Goal: Task Accomplishment & Management: Manage account settings

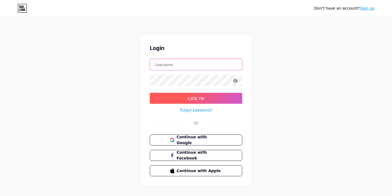
type input "[EMAIL_ADDRESS][DOMAIN_NAME]"
click at [203, 97] on span "Log In" at bounding box center [196, 98] width 16 height 5
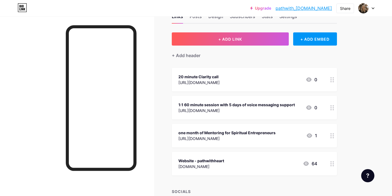
scroll to position [18, 0]
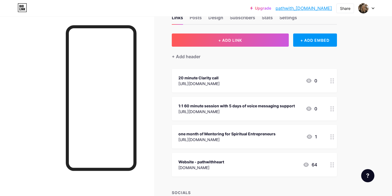
click at [332, 112] on div at bounding box center [331, 109] width 9 height 24
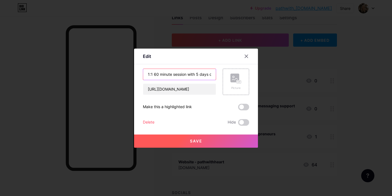
click at [212, 76] on input "1:1 60 minute session with 5 days of voice messaging support" at bounding box center [179, 74] width 73 height 11
drag, startPoint x: 215, startPoint y: 74, endPoint x: 145, endPoint y: 74, distance: 70.1
click at [145, 74] on input "1:1 60 minute session with 5 days of voice messaging support" at bounding box center [179, 74] width 73 height 11
type input "Projector Magic 1:1 session"
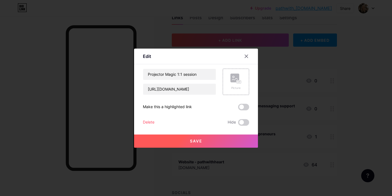
click at [198, 142] on span "Save" at bounding box center [196, 141] width 12 height 5
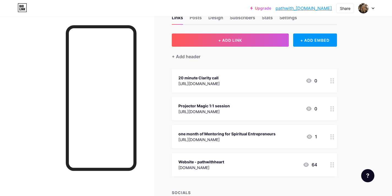
click at [192, 137] on div "[URL][DOMAIN_NAME]" at bounding box center [226, 140] width 97 height 6
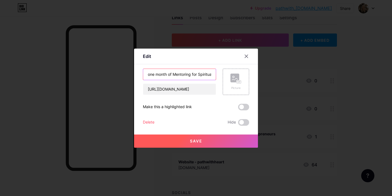
click at [173, 74] on input "one month of Mentoring for Spiritual Entrepreneurs" at bounding box center [179, 74] width 73 height 11
click at [212, 75] on input "Mentoring for Spiritual Entrepreneurs" at bounding box center [179, 74] width 73 height 11
type input "Mentoring for Spiritual Entrepreneurs - 1 month package"
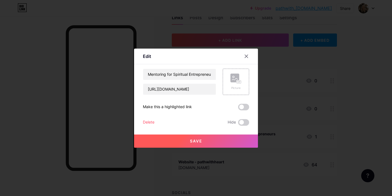
click at [199, 143] on span "Save" at bounding box center [196, 141] width 12 height 5
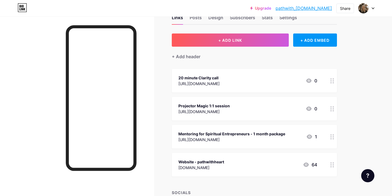
click at [192, 137] on div "[URL][DOMAIN_NAME]" at bounding box center [231, 140] width 107 height 6
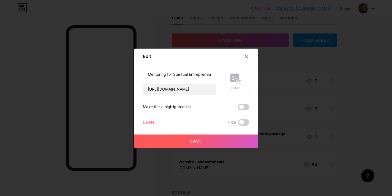
click at [213, 75] on input "Mentoring for Spiritual Entrepreneurs - 1 month package" at bounding box center [179, 74] width 73 height 11
drag, startPoint x: 213, startPoint y: 74, endPoint x: 140, endPoint y: 75, distance: 72.9
click at [140, 76] on div "Edit Content YouTube Play YouTube video without leaving your page. ADD Vimeo Pl…" at bounding box center [196, 98] width 124 height 99
click at [181, 75] on input "1 month package" at bounding box center [179, 74] width 73 height 11
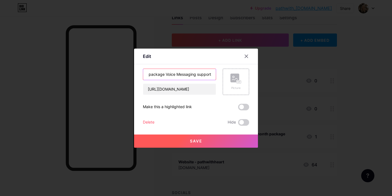
type input "1 month package Voice Messaging support"
click at [195, 141] on span "Save" at bounding box center [196, 141] width 12 height 5
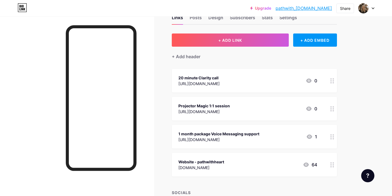
click at [206, 139] on div "[URL][DOMAIN_NAME]" at bounding box center [218, 140] width 81 height 6
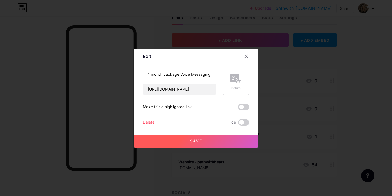
click at [181, 74] on input "1 month package Voice Messaging support" at bounding box center [179, 74] width 73 height 11
type input "1 month - Voice Messaging support"
click at [200, 141] on span "Save" at bounding box center [196, 141] width 12 height 5
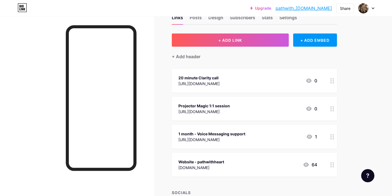
click at [203, 137] on div "[URL][DOMAIN_NAME]" at bounding box center [211, 140] width 67 height 6
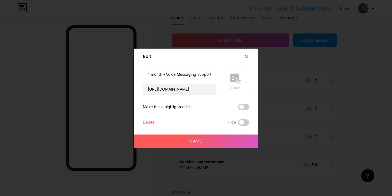
click at [166, 75] on input "1 month - Voice Messaging support" at bounding box center [179, 74] width 73 height 11
click at [198, 76] on input "Voice Messaging support" at bounding box center [179, 74] width 73 height 11
type input "Voice Messaging support - 1 month"
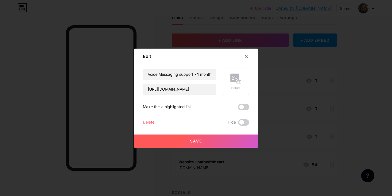
click at [199, 141] on span "Save" at bounding box center [196, 141] width 12 height 5
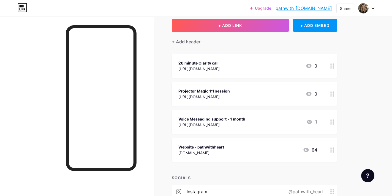
scroll to position [33, 0]
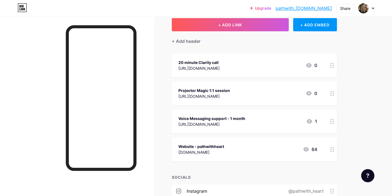
click at [222, 125] on div "[URL][DOMAIN_NAME]" at bounding box center [211, 125] width 67 height 6
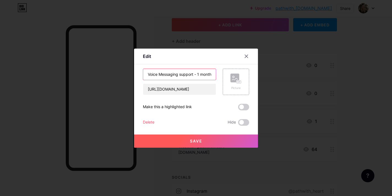
click at [181, 75] on input "Voice Messaging support - 1 month" at bounding box center [179, 74] width 73 height 11
type input "Voice Messaging Support - 1 month"
click at [205, 145] on button "Save" at bounding box center [196, 141] width 124 height 13
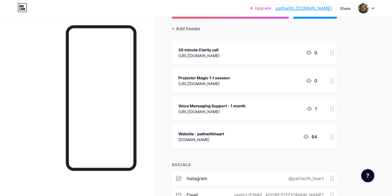
scroll to position [0, 0]
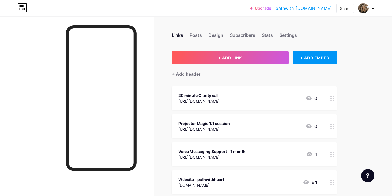
click at [304, 8] on link "pathwith_[DOMAIN_NAME]" at bounding box center [303, 8] width 56 height 7
click at [288, 35] on div "Settings" at bounding box center [288, 37] width 18 height 10
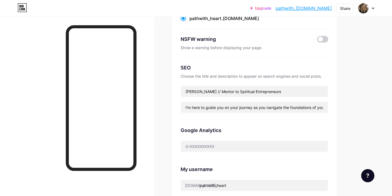
scroll to position [76, 0]
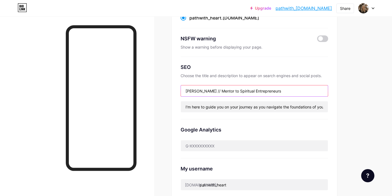
click at [228, 91] on input "[PERSON_NAME] // Mentor to Spiritual Entrepreneurs" at bounding box center [254, 91] width 147 height 11
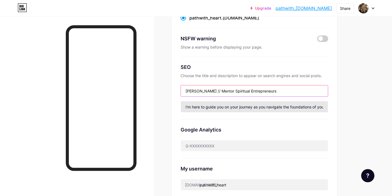
type input "[PERSON_NAME] // Mentor Spiritual Entrepreneurs"
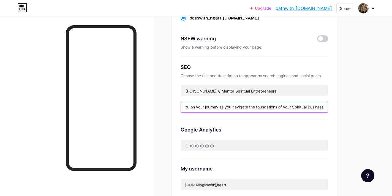
scroll to position [0, 37]
drag, startPoint x: 184, startPoint y: 106, endPoint x: 246, endPoint y: 108, distance: 61.6
click at [246, 108] on input "I'm here to guide you on your journey as you navigate the foundations of your S…" at bounding box center [254, 106] width 147 height 11
click at [319, 106] on input "Supporting Spiritual Entrepreneurs build the foundations of your Spiritual Busi…" at bounding box center [254, 106] width 147 height 11
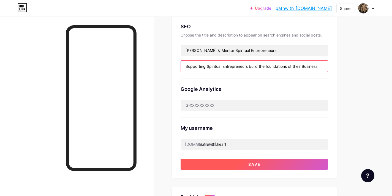
scroll to position [117, 0]
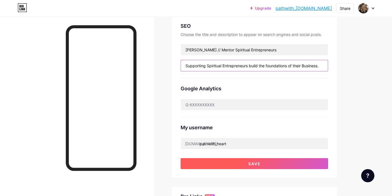
type input "Supporting Spiritual Entrepreneurs build the foundations of their Business."
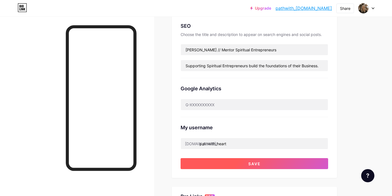
click at [260, 166] on button "Save" at bounding box center [253, 163] width 147 height 11
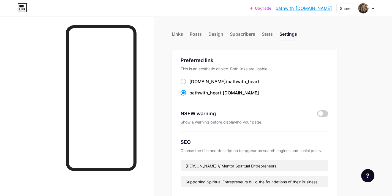
scroll to position [0, 0]
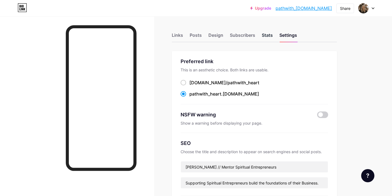
click at [269, 37] on div "Stats" at bounding box center [266, 37] width 11 height 10
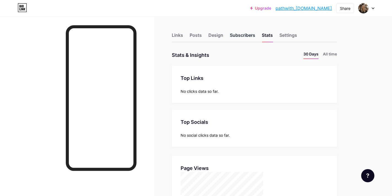
click at [246, 35] on div "Subscribers" at bounding box center [242, 37] width 25 height 10
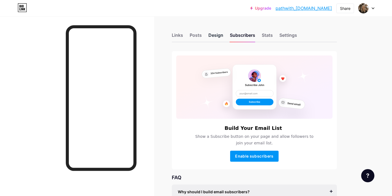
click at [215, 34] on div "Design" at bounding box center [215, 37] width 15 height 10
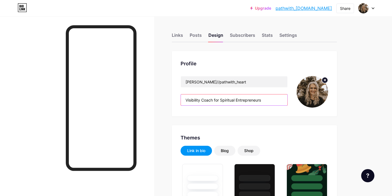
click at [221, 100] on input "Visibility Coach for Spiritual Entrepreneurs" at bounding box center [234, 100] width 106 height 11
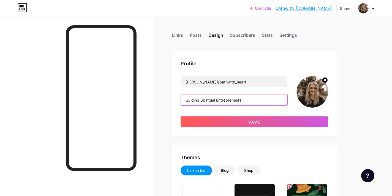
click at [253, 102] on input "Guiding Spiritual Entrepreneurs" at bounding box center [234, 100] width 106 height 11
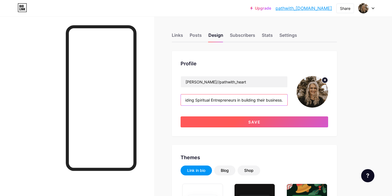
type input "Guiding Spiritual Entrepreneurs in building their business."
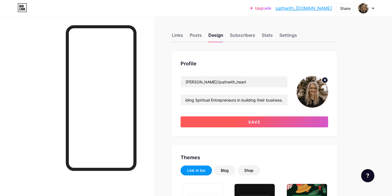
scroll to position [0, 0]
click at [268, 126] on button "Save" at bounding box center [253, 122] width 147 height 11
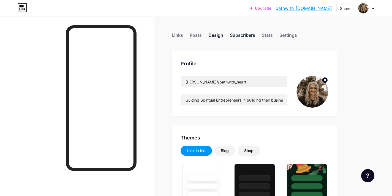
click at [241, 37] on div "Subscribers" at bounding box center [242, 37] width 25 height 10
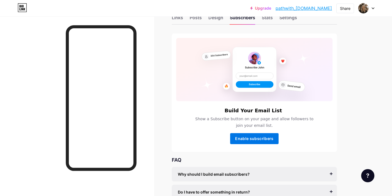
scroll to position [18, 0]
click at [249, 140] on span "Enable subscribers" at bounding box center [254, 138] width 38 height 5
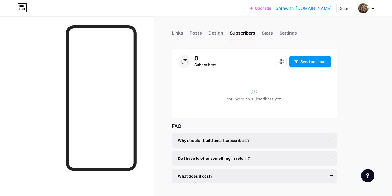
scroll to position [0, 0]
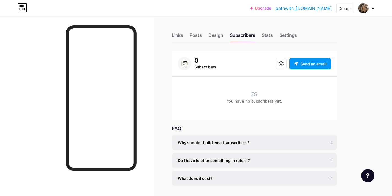
click at [225, 7] on div "Upgrade pathwith_heart.... pathwith_[DOMAIN_NAME] Share Switch accounts [PERSON…" at bounding box center [196, 8] width 392 height 10
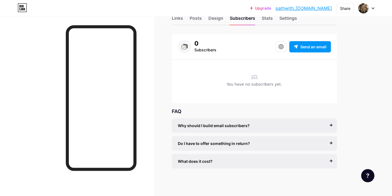
scroll to position [16, 0]
click at [331, 161] on div "What does it cost? It’s free to get started, and you can accept unlimited subsc…" at bounding box center [254, 162] width 165 height 15
click at [330, 162] on div "What does it cost? It’s free to get started, and you can accept unlimited subsc…" at bounding box center [254, 162] width 165 height 15
click at [330, 161] on div "What does it cost? It’s free to get started, and you can accept unlimited subsc…" at bounding box center [254, 161] width 165 height 15
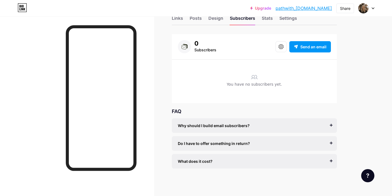
click at [328, 163] on div "What does it cost?" at bounding box center [254, 162] width 153 height 6
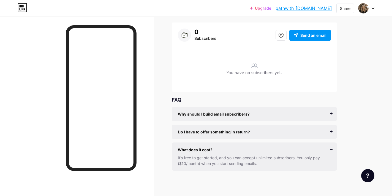
scroll to position [27, 0]
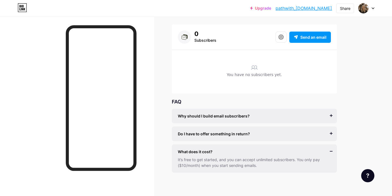
click at [298, 136] on div "Do I have to offer something in return?" at bounding box center [254, 134] width 153 height 6
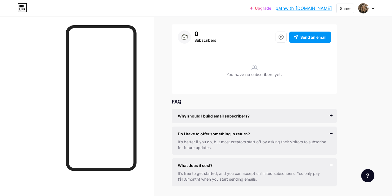
click at [293, 114] on div "Why should I build email subscribers?" at bounding box center [254, 116] width 153 height 6
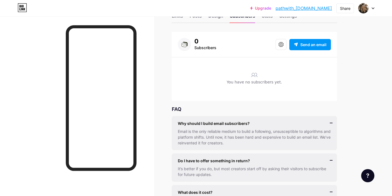
scroll to position [0, 0]
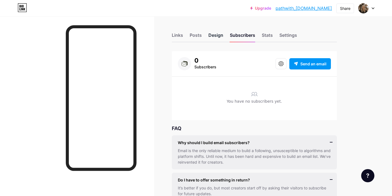
click at [218, 35] on div "Design" at bounding box center [215, 37] width 15 height 10
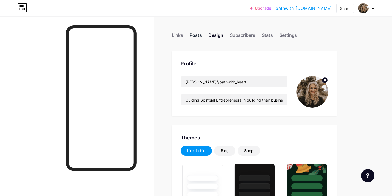
click at [197, 36] on div "Posts" at bounding box center [195, 37] width 12 height 10
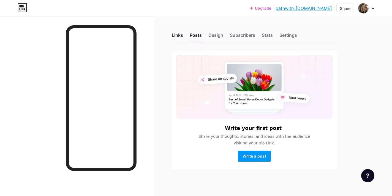
click at [179, 37] on div "Links" at bounding box center [177, 37] width 11 height 10
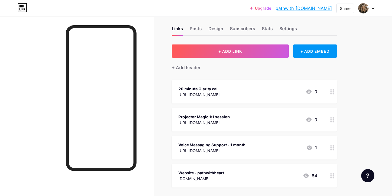
scroll to position [7, 0]
